Goal: Information Seeking & Learning: Learn about a topic

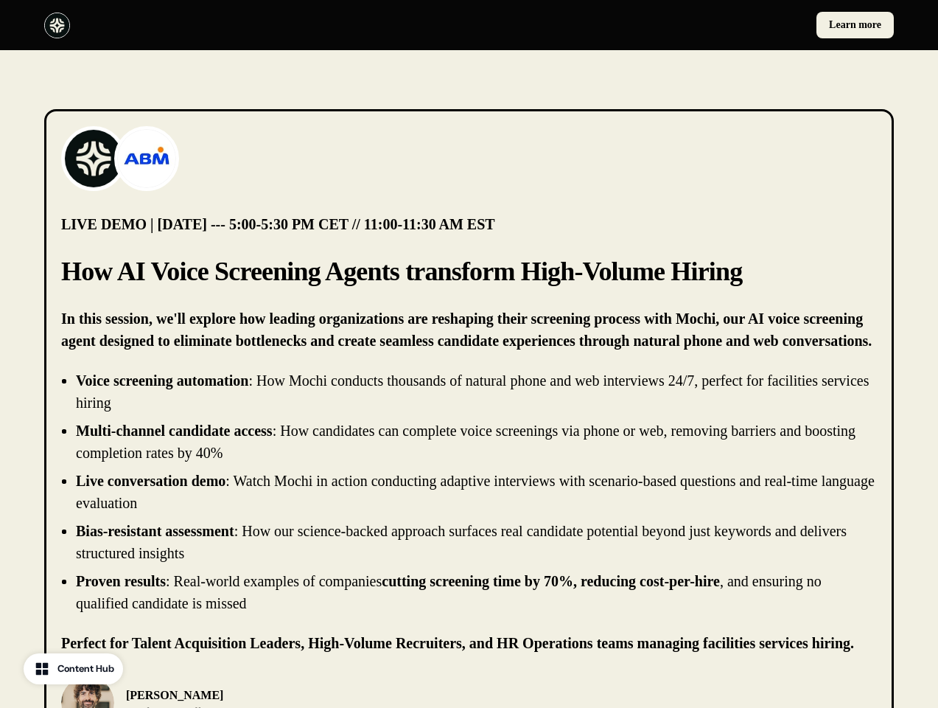
click at [469, 25] on div "Learn more" at bounding box center [469, 25] width 938 height 50
click at [254, 25] on div at bounding box center [253, 26] width 419 height 26
click at [685, 25] on div "Learn more" at bounding box center [684, 25] width 419 height 27
click at [94, 158] on img at bounding box center [93, 158] width 59 height 59
click at [147, 158] on img at bounding box center [146, 158] width 59 height 59
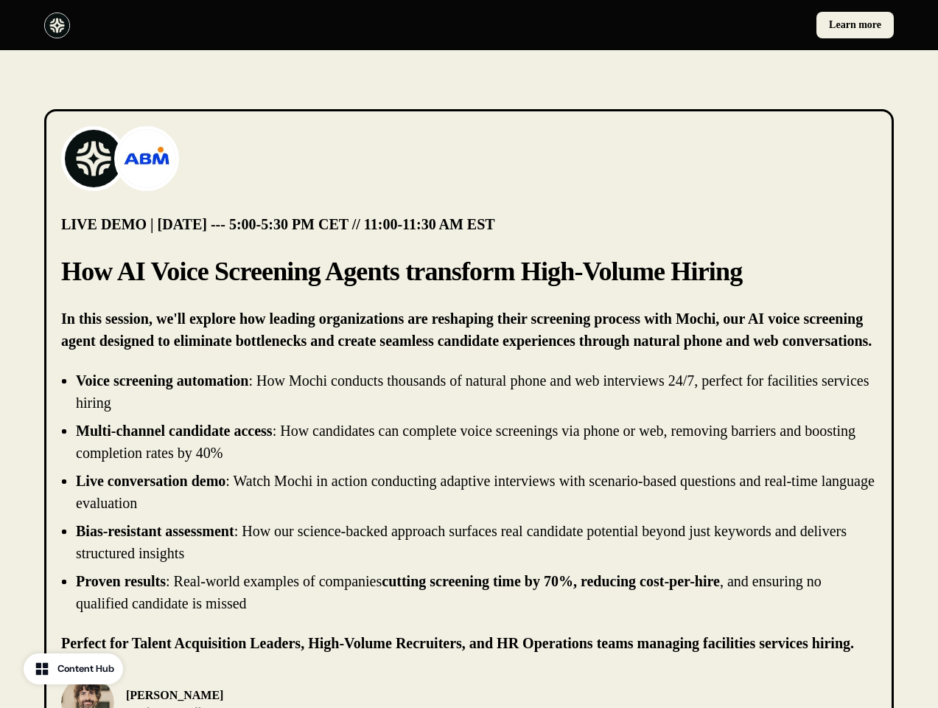
click at [469, 492] on li "Live conversation demo : Watch Mochi in action conducting adaptive interviews w…" at bounding box center [476, 492] width 801 height 44
click at [469, 691] on div "[PERSON_NAME] Chief Product Officer, [PERSON_NAME]" at bounding box center [469, 702] width 816 height 53
click at [261, 691] on div "[PERSON_NAME] Chief Product Officer, [PERSON_NAME]" at bounding box center [261, 702] width 400 height 53
click at [88, 691] on img at bounding box center [87, 702] width 53 height 53
click at [191, 697] on p "[PERSON_NAME]" at bounding box center [214, 695] width 176 height 18
